Goal: Information Seeking & Learning: Learn about a topic

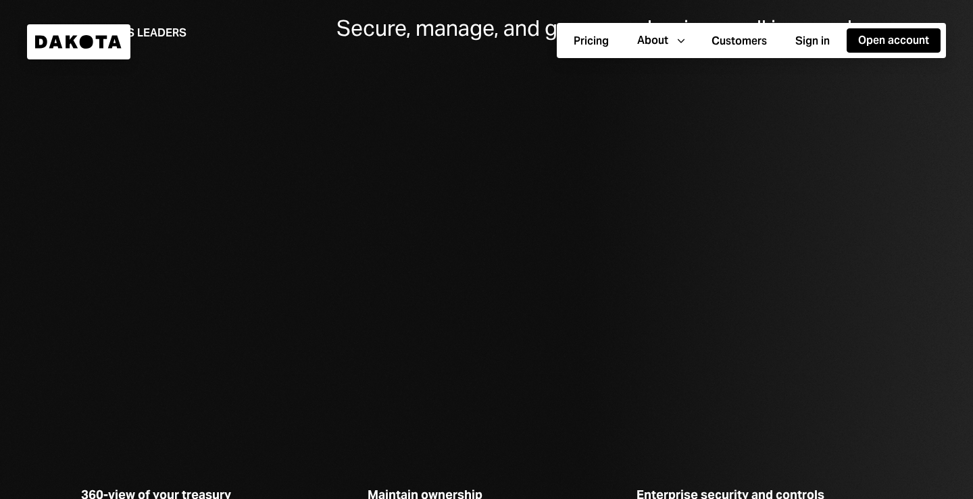
scroll to position [2557, 0]
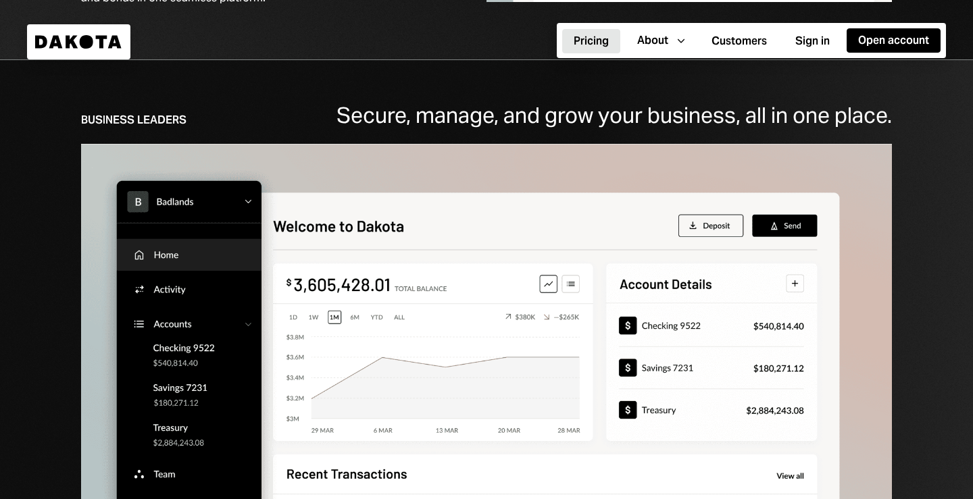
click at [595, 28] on link "Pricing" at bounding box center [591, 41] width 58 height 26
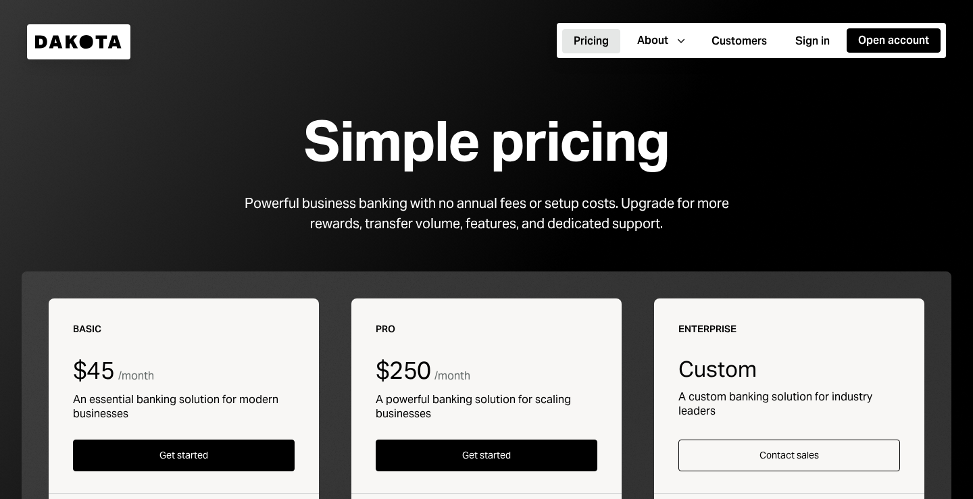
click at [64, 43] on icon "Dakota" at bounding box center [78, 42] width 87 height 14
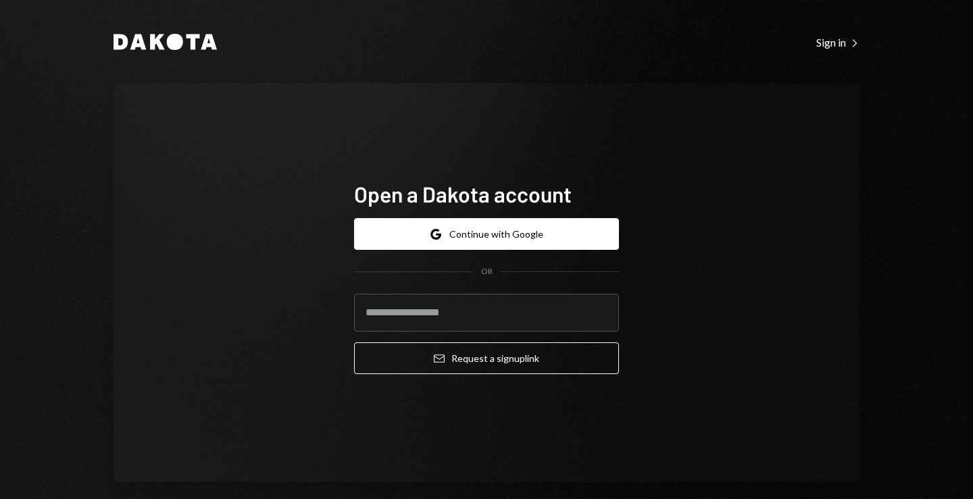
click at [942, 198] on div "Dakota Sign in Right Caret Open a Dakota account Google Continue with Google OR…" at bounding box center [486, 249] width 973 height 499
